Goal: Information Seeking & Learning: Learn about a topic

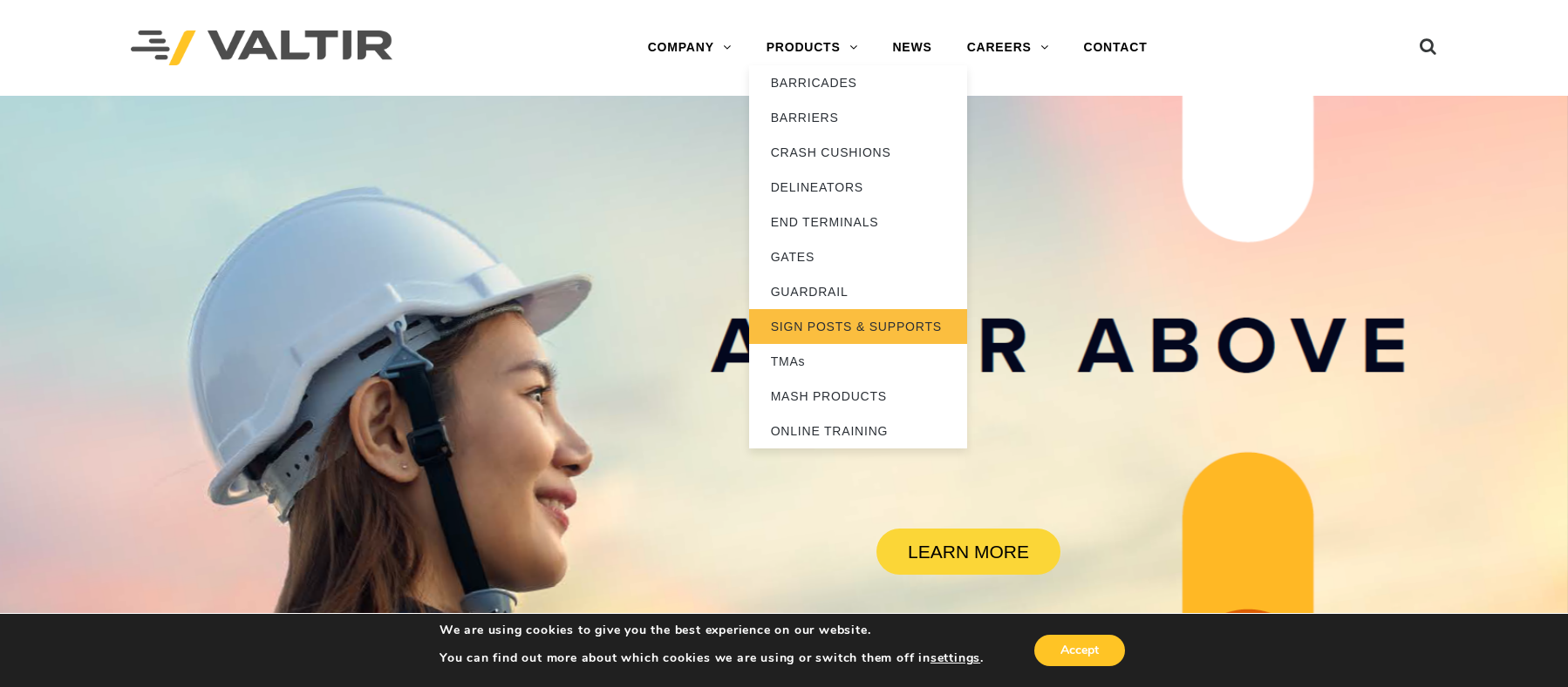
click at [825, 321] on link "SIGN POSTS & SUPPORTS" at bounding box center [858, 327] width 218 height 35
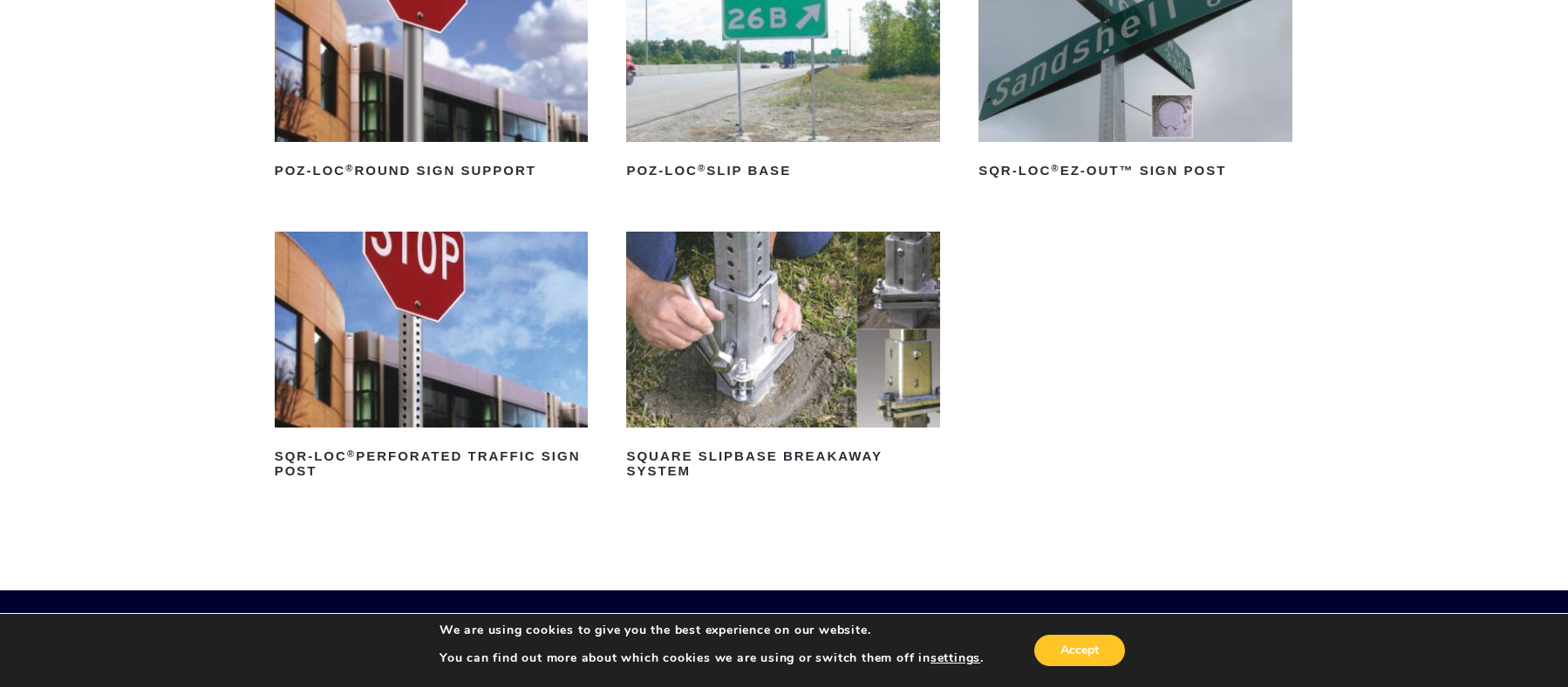
scroll to position [348, 0]
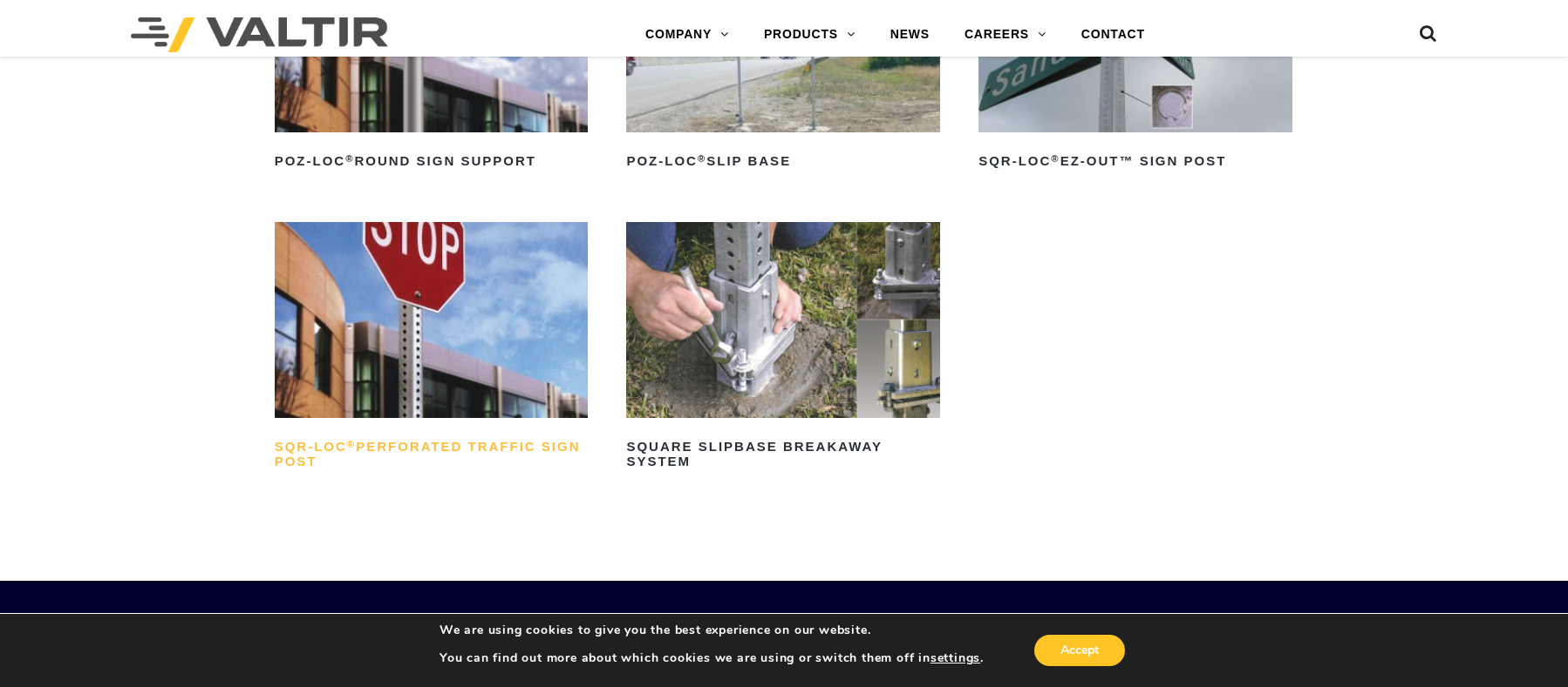
click at [450, 446] on h2 "SQR-LOC ® Perforated Traffic Sign Post" at bounding box center [431, 455] width 313 height 42
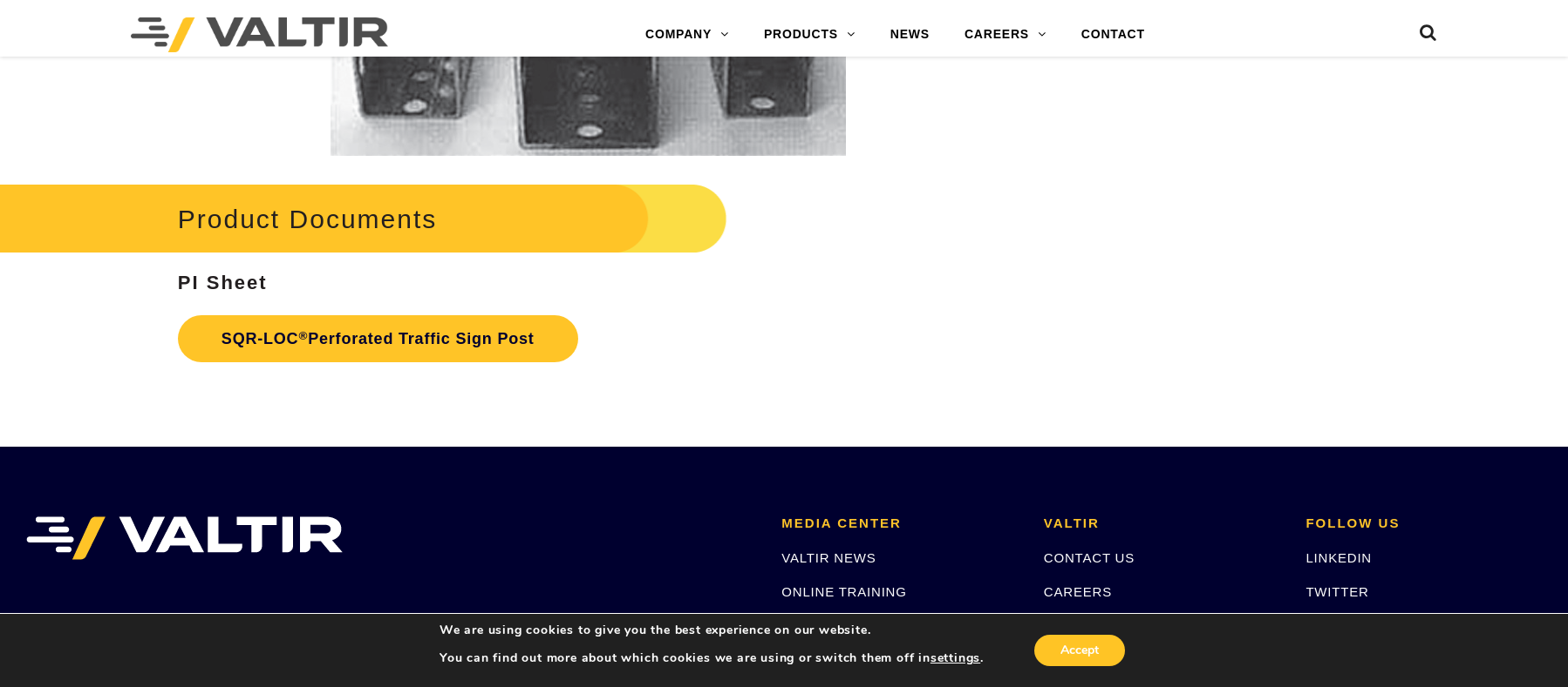
scroll to position [3311, 0]
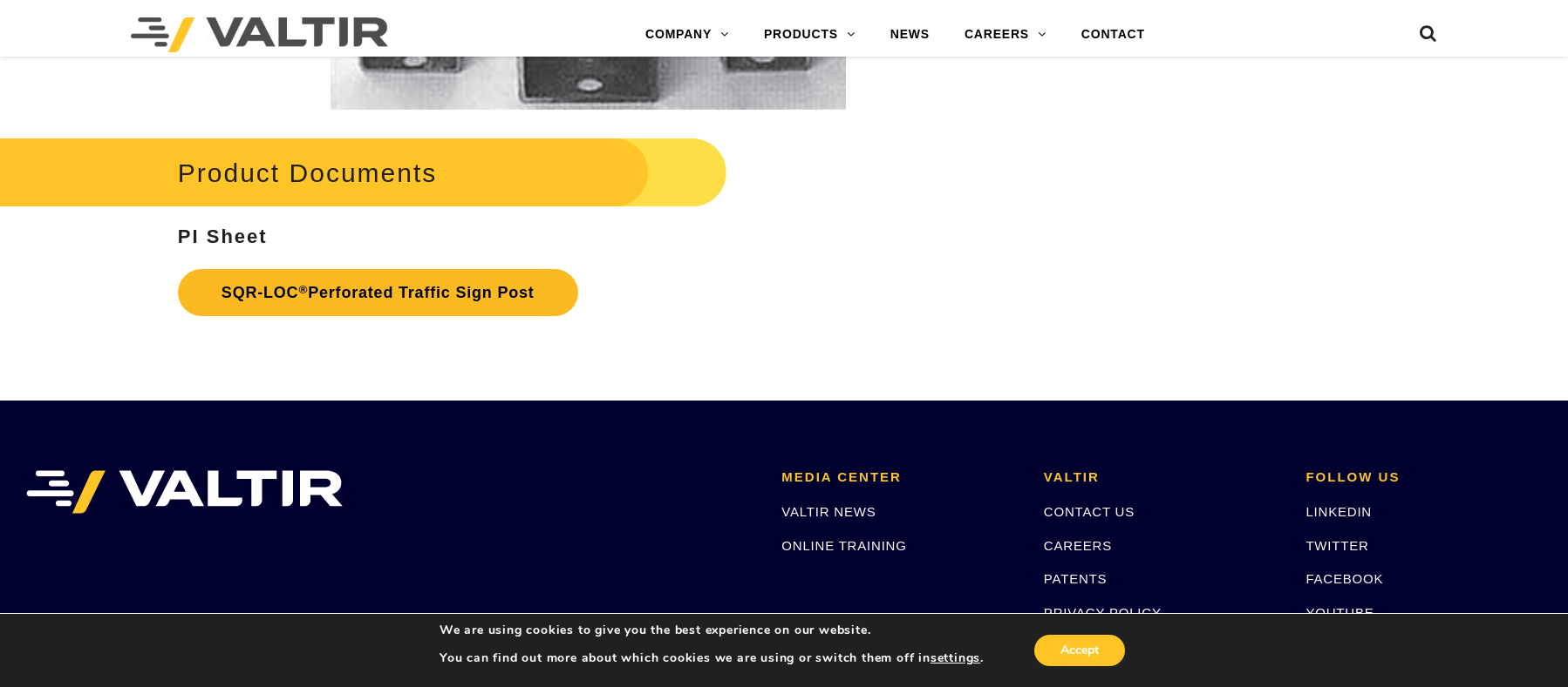
click at [388, 290] on link "SQR-LOC ® Perforated Traffic Sign Post" at bounding box center [378, 292] width 400 height 47
